Goal: Information Seeking & Learning: Learn about a topic

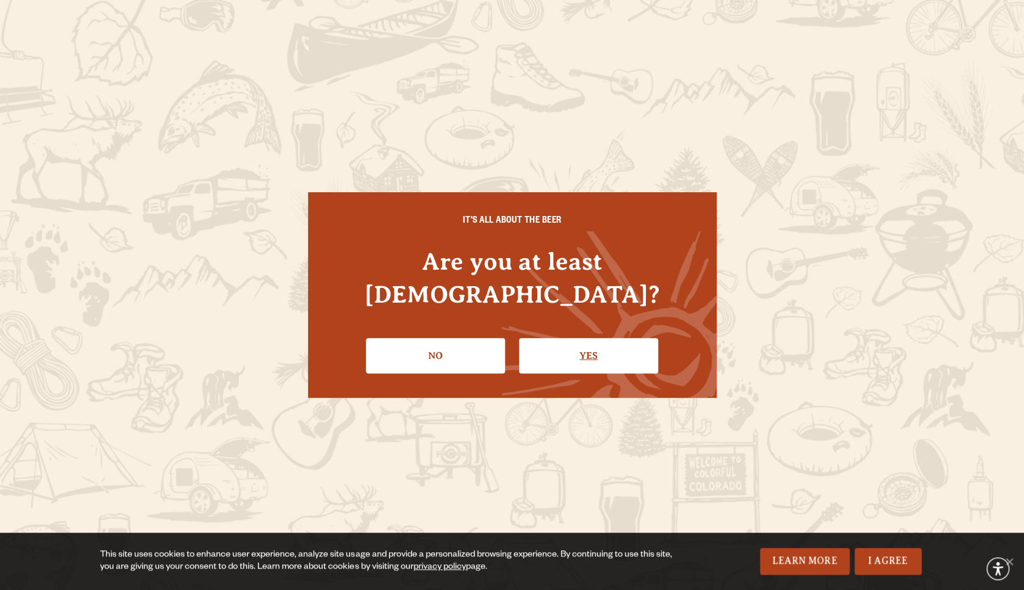
click at [568, 338] on link "Yes" at bounding box center [588, 355] width 139 height 35
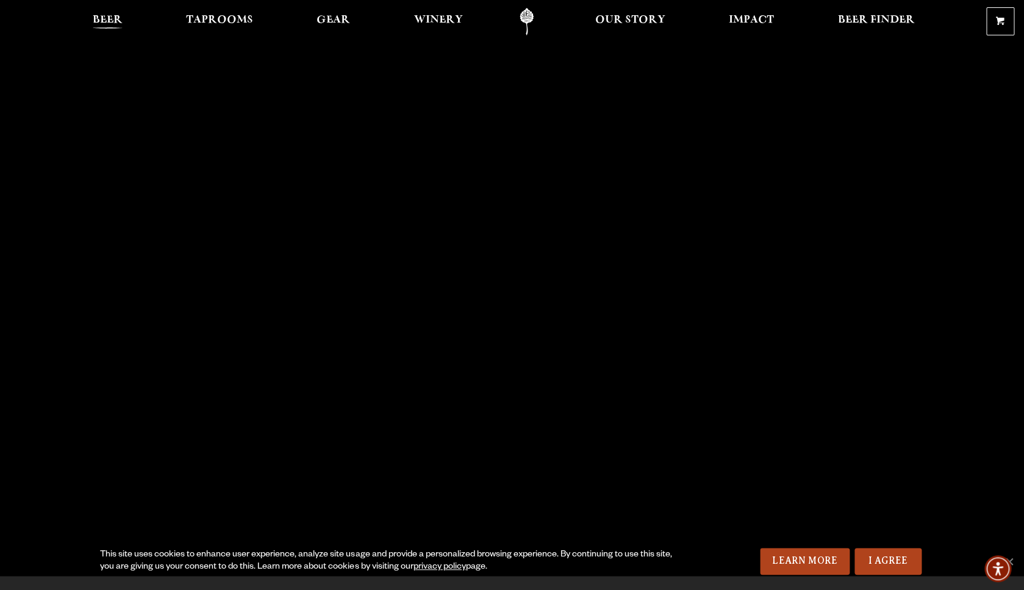
click at [113, 22] on span "Beer" at bounding box center [108, 20] width 30 height 10
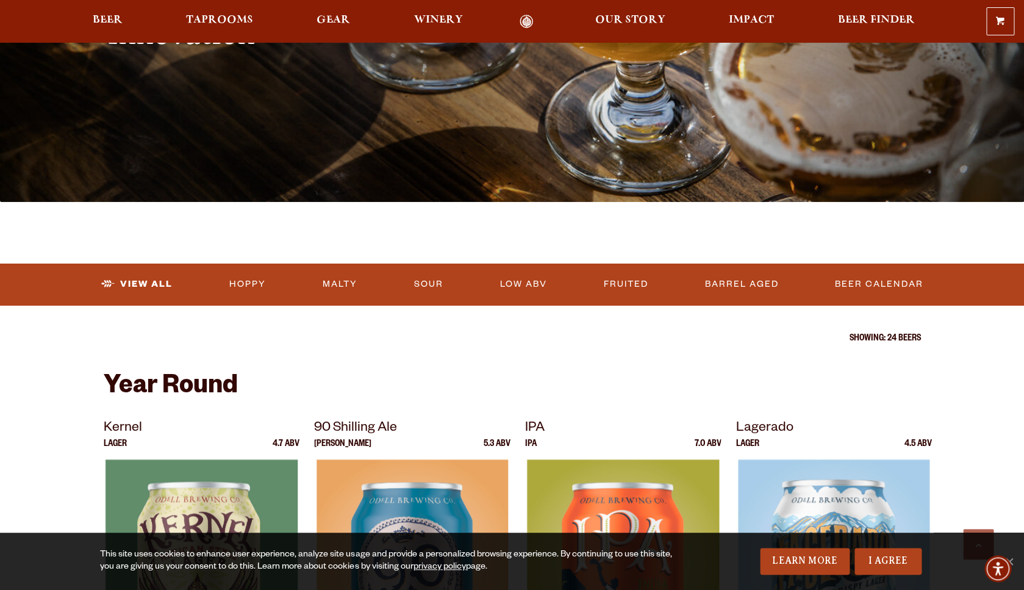
scroll to position [23, 0]
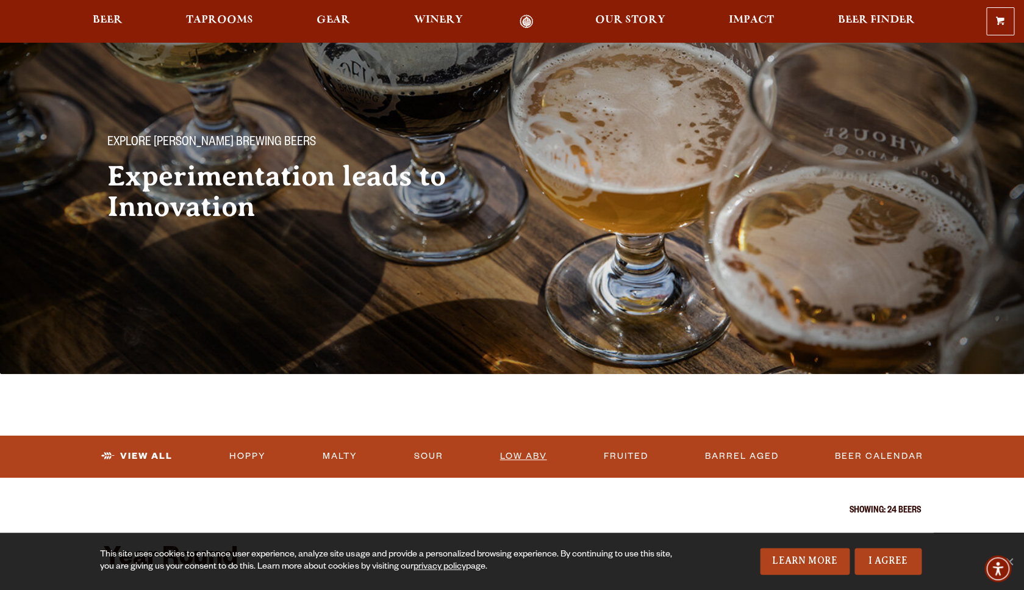
click at [528, 450] on link "Low ABV" at bounding box center [523, 456] width 57 height 28
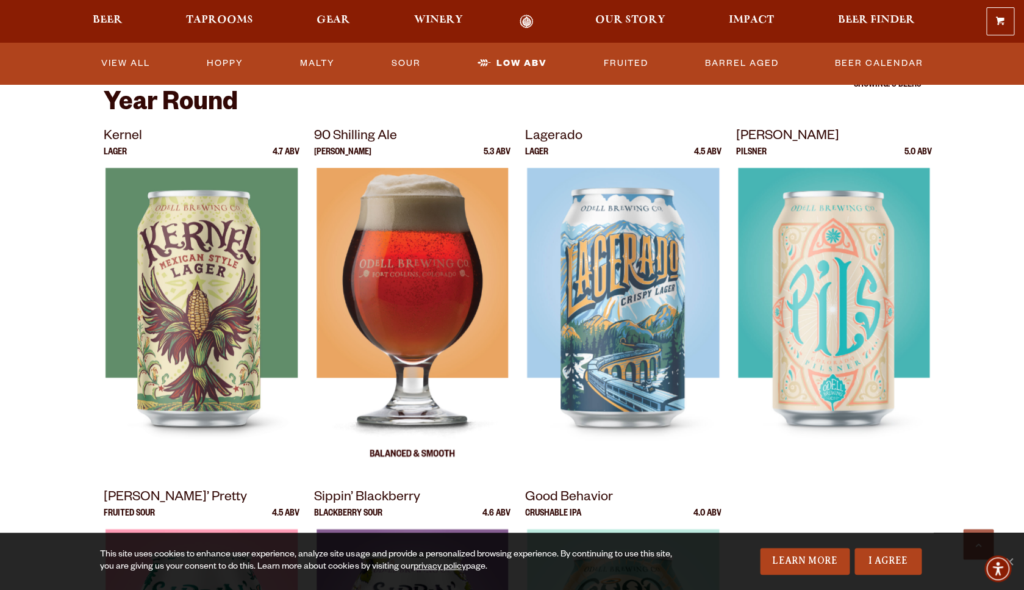
scroll to position [379, 0]
